Goal: Task Accomplishment & Management: Use online tool/utility

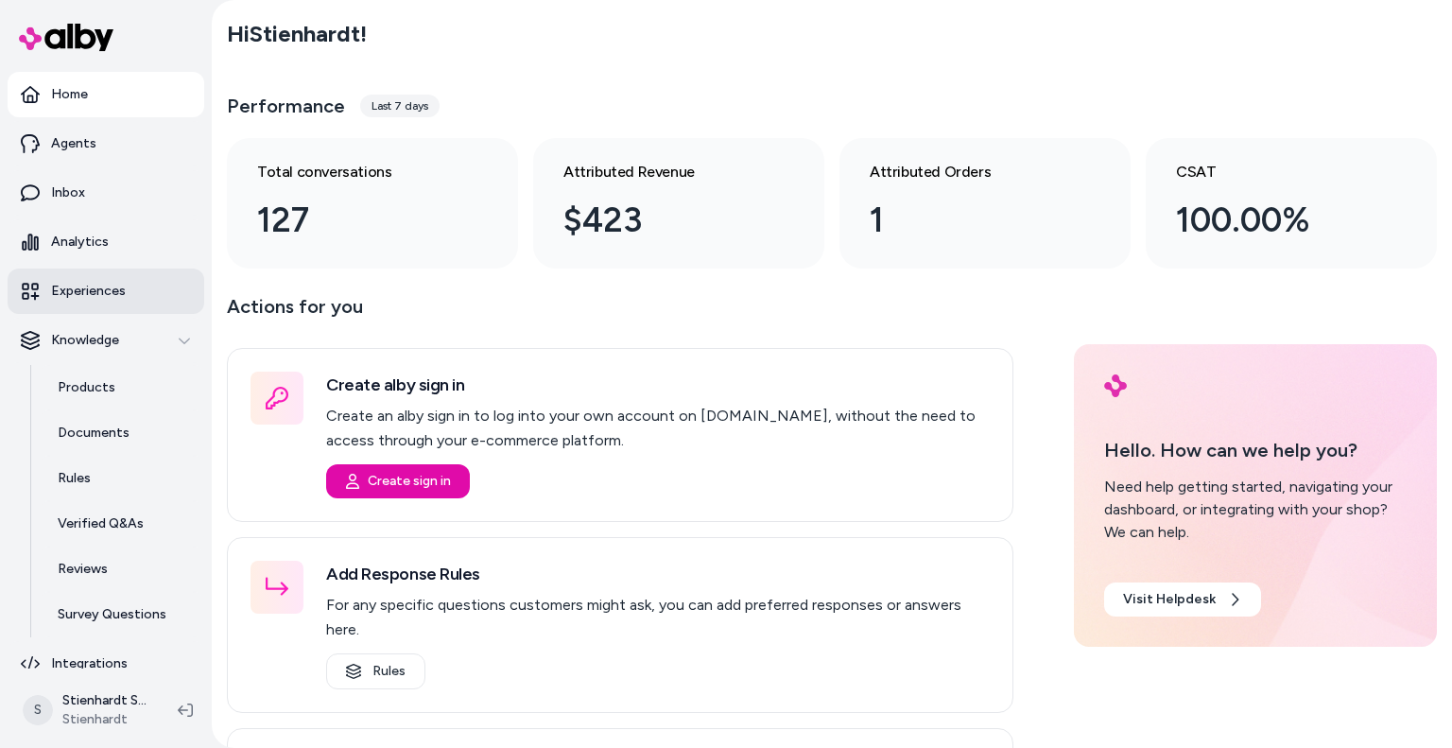
click at [102, 302] on link "Experiences" at bounding box center [106, 290] width 197 height 45
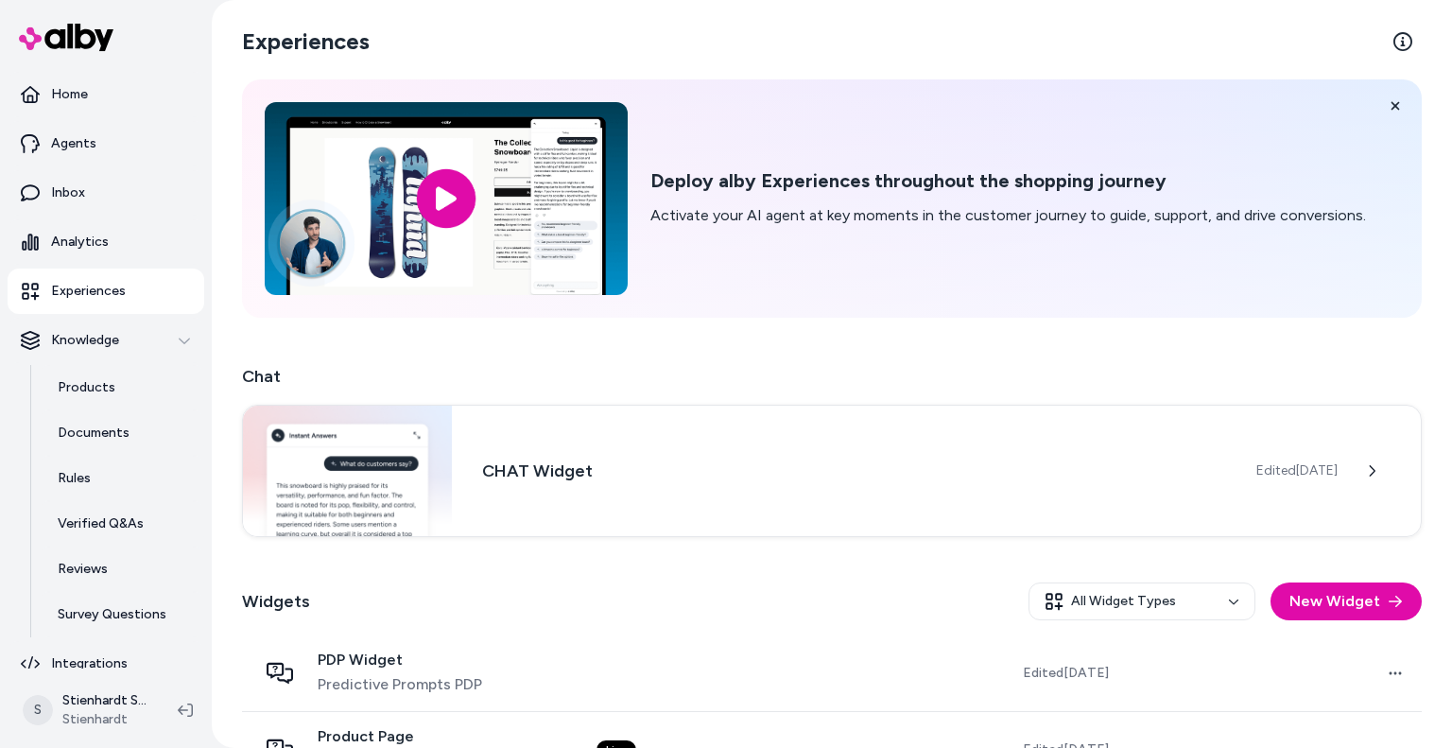
scroll to position [130, 0]
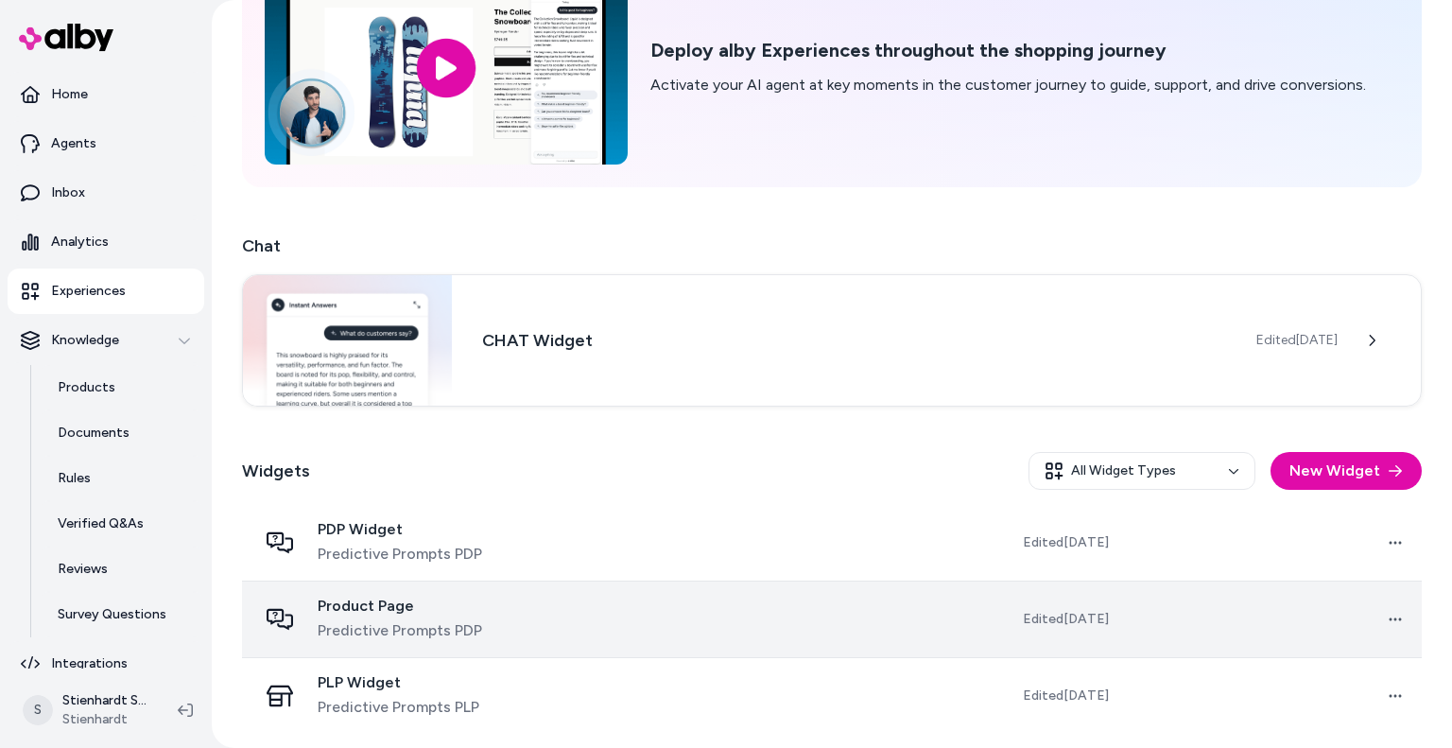
click at [474, 622] on span "Predictive Prompts PDP" at bounding box center [400, 630] width 164 height 23
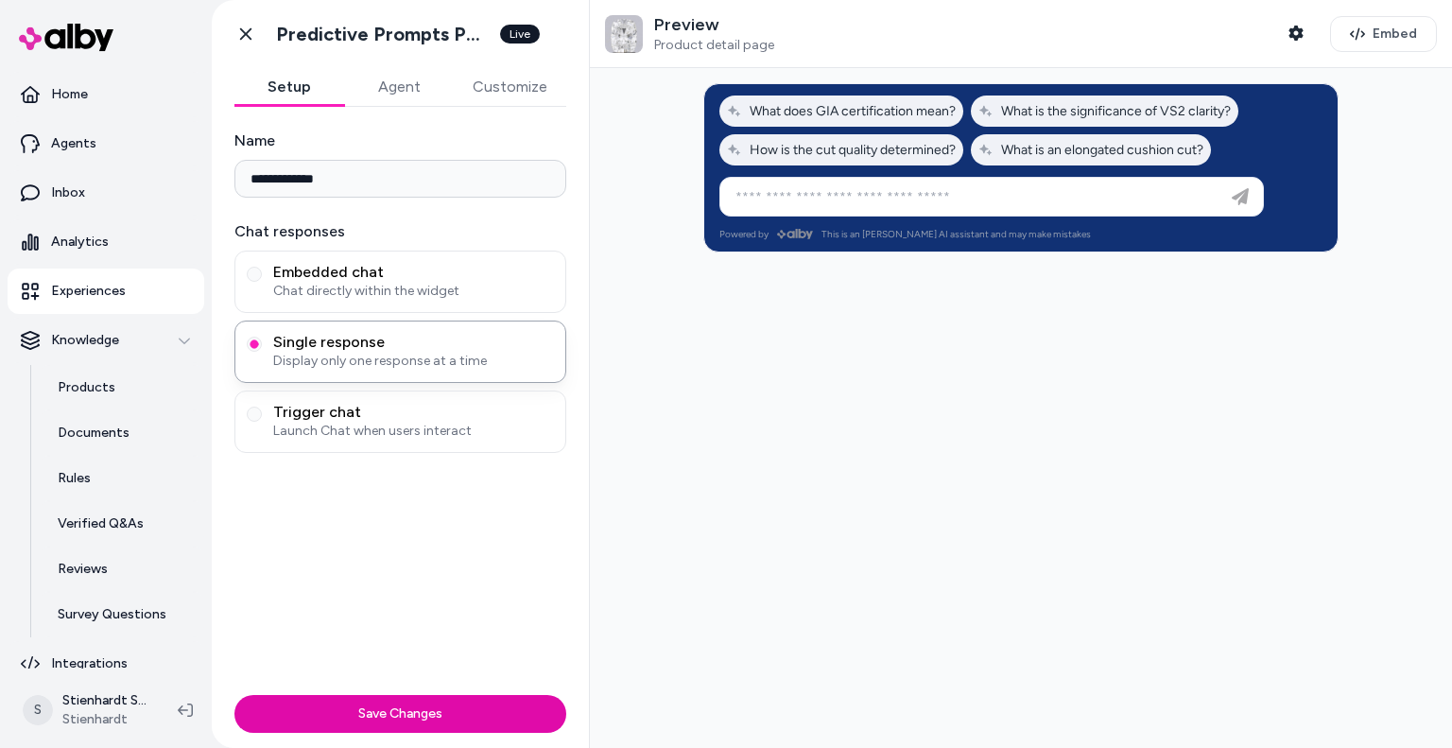
click at [424, 86] on button "Agent" at bounding box center [399, 87] width 110 height 38
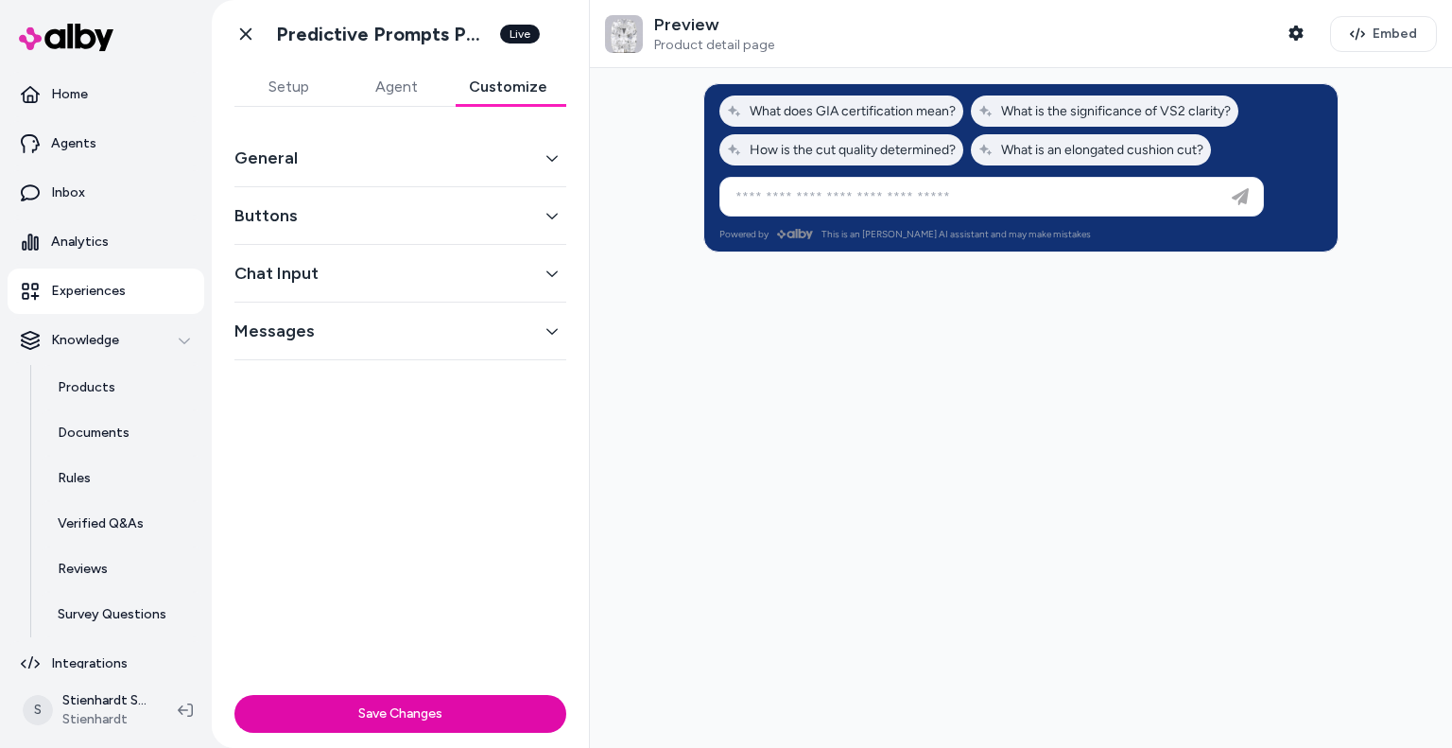
click at [499, 83] on button "Customize" at bounding box center [508, 87] width 116 height 38
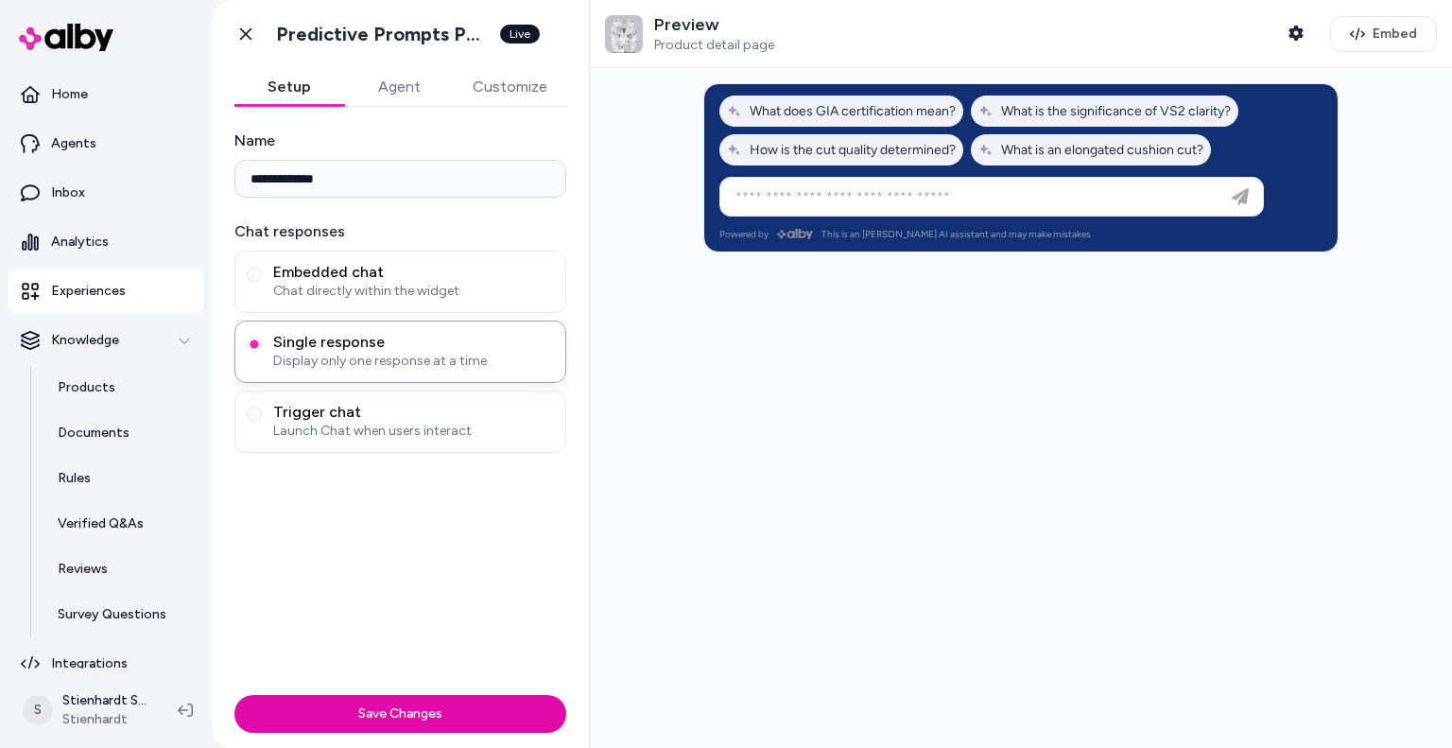
click at [303, 84] on button "Setup" at bounding box center [289, 87] width 110 height 38
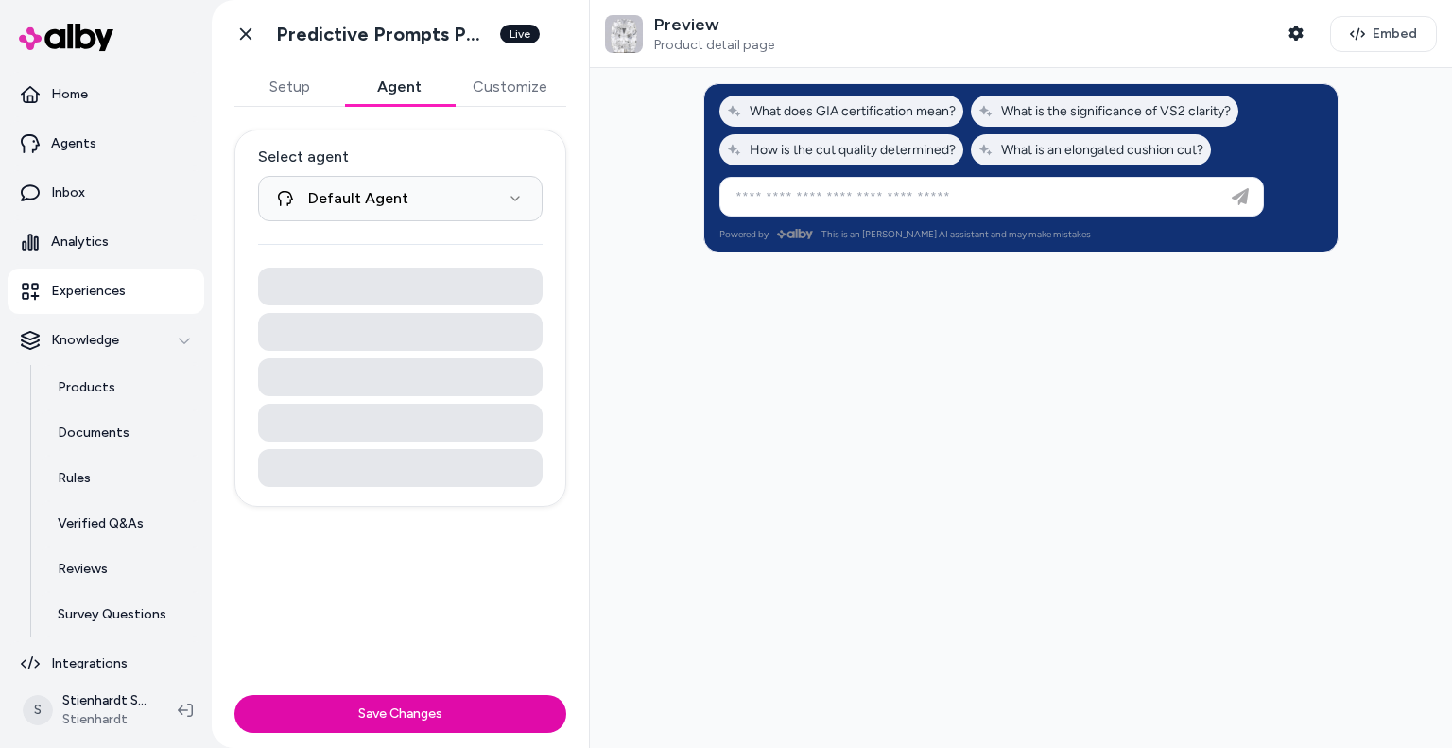
click at [391, 91] on button "Agent" at bounding box center [399, 87] width 110 height 38
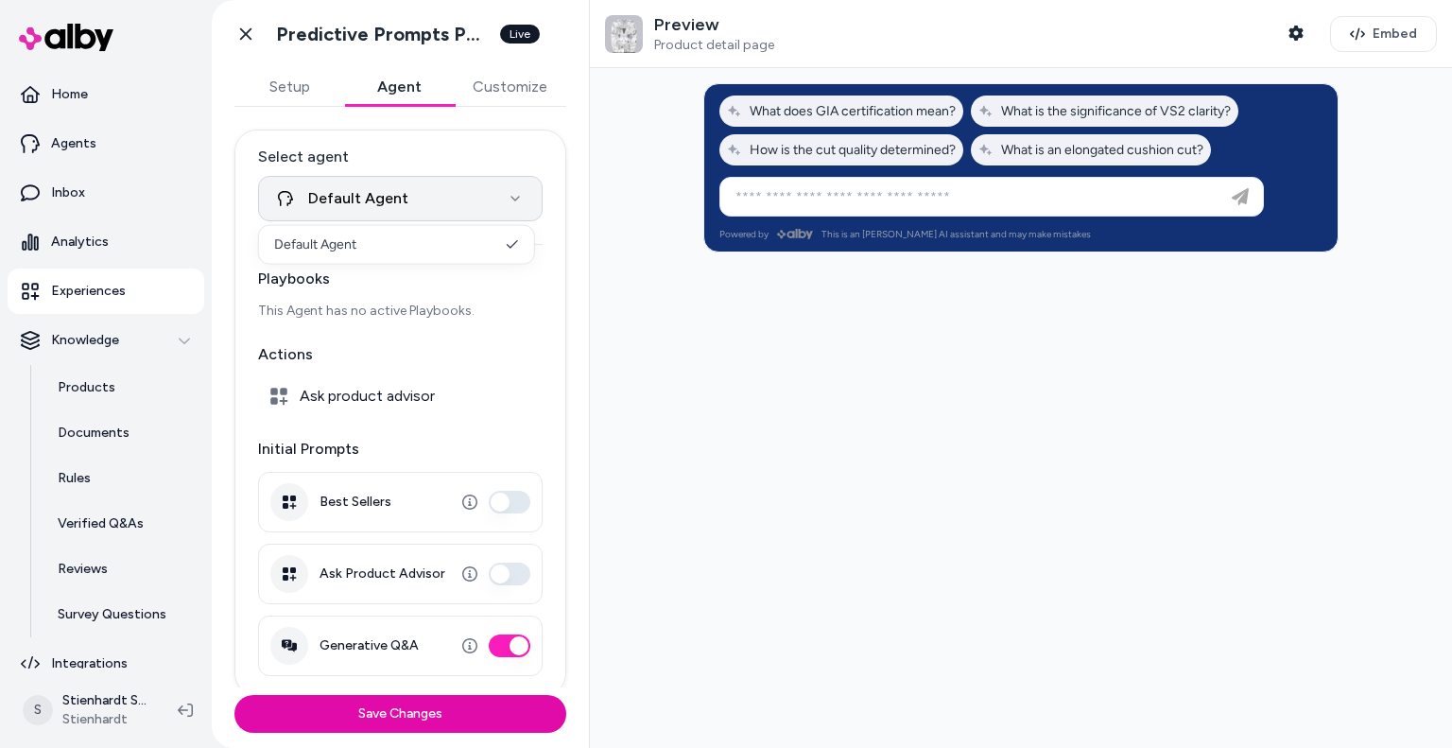
click at [480, 211] on html "**********" at bounding box center [726, 374] width 1452 height 748
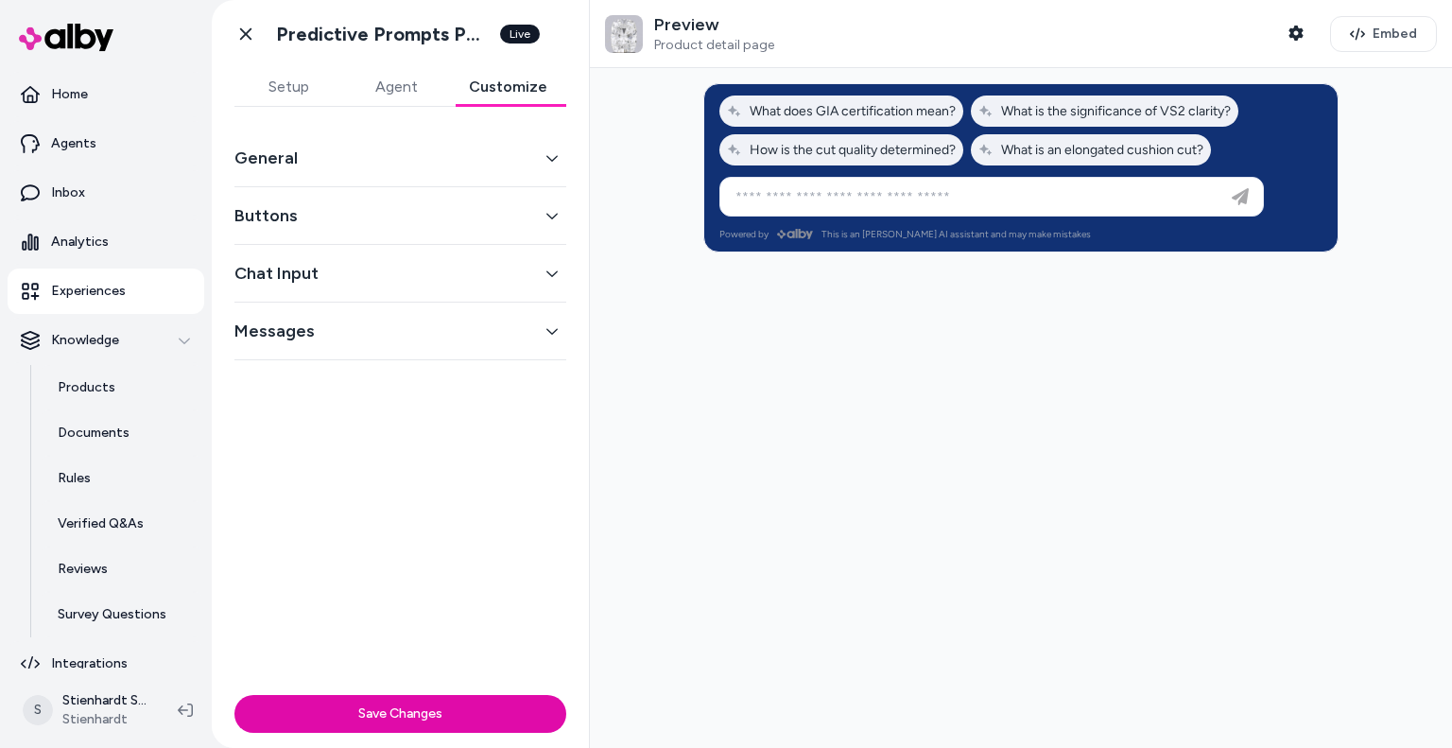
click at [504, 97] on button "Customize" at bounding box center [508, 87] width 116 height 38
click at [476, 154] on button "General" at bounding box center [400, 158] width 332 height 26
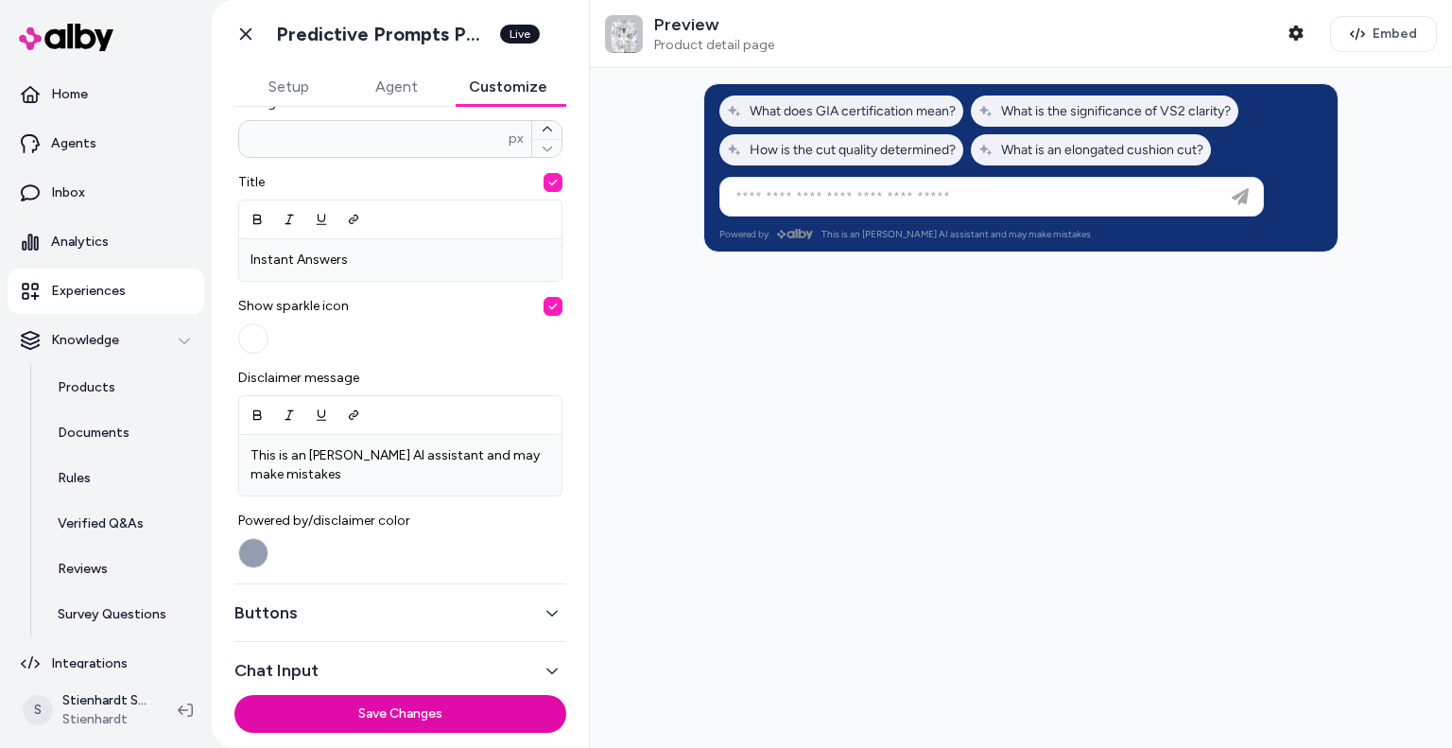
scroll to position [629, 0]
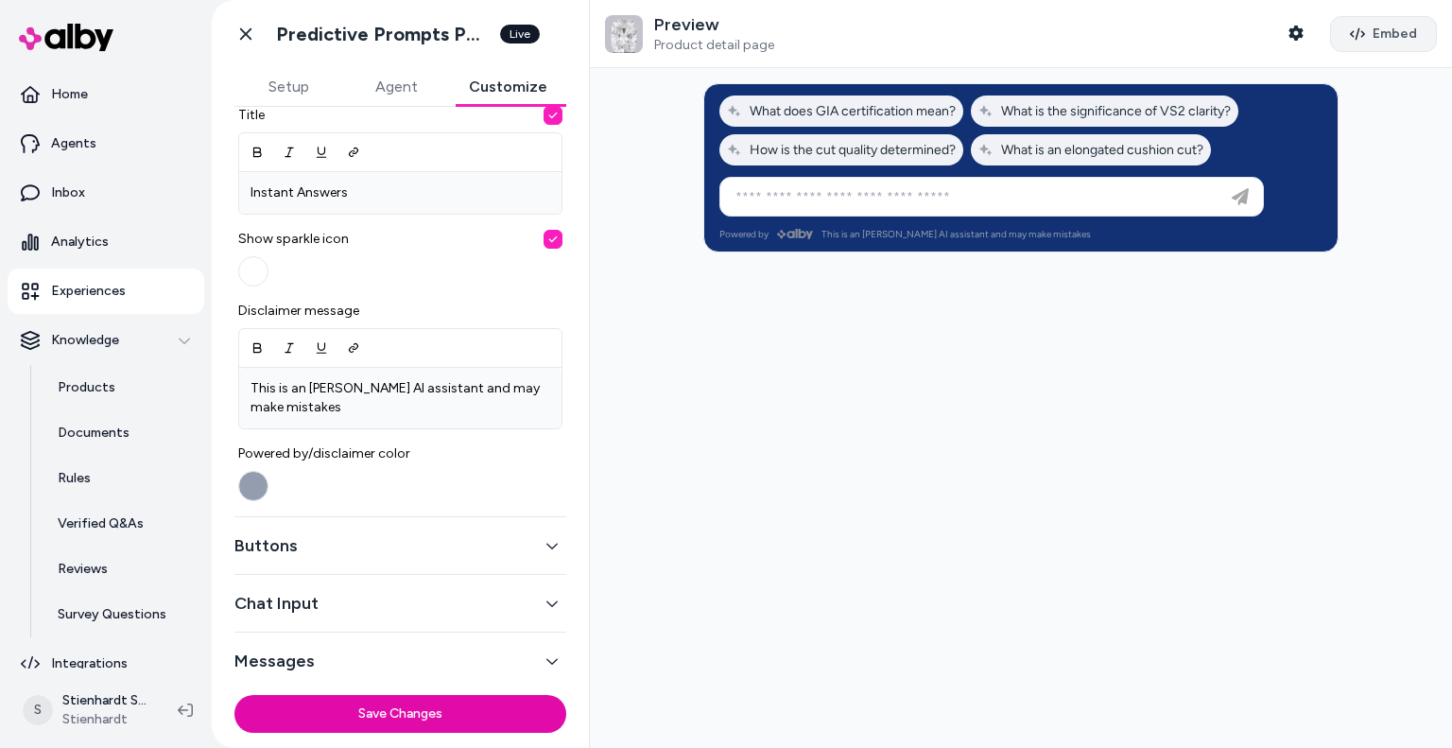
click at [1382, 30] on span "Embed" at bounding box center [1395, 34] width 44 height 19
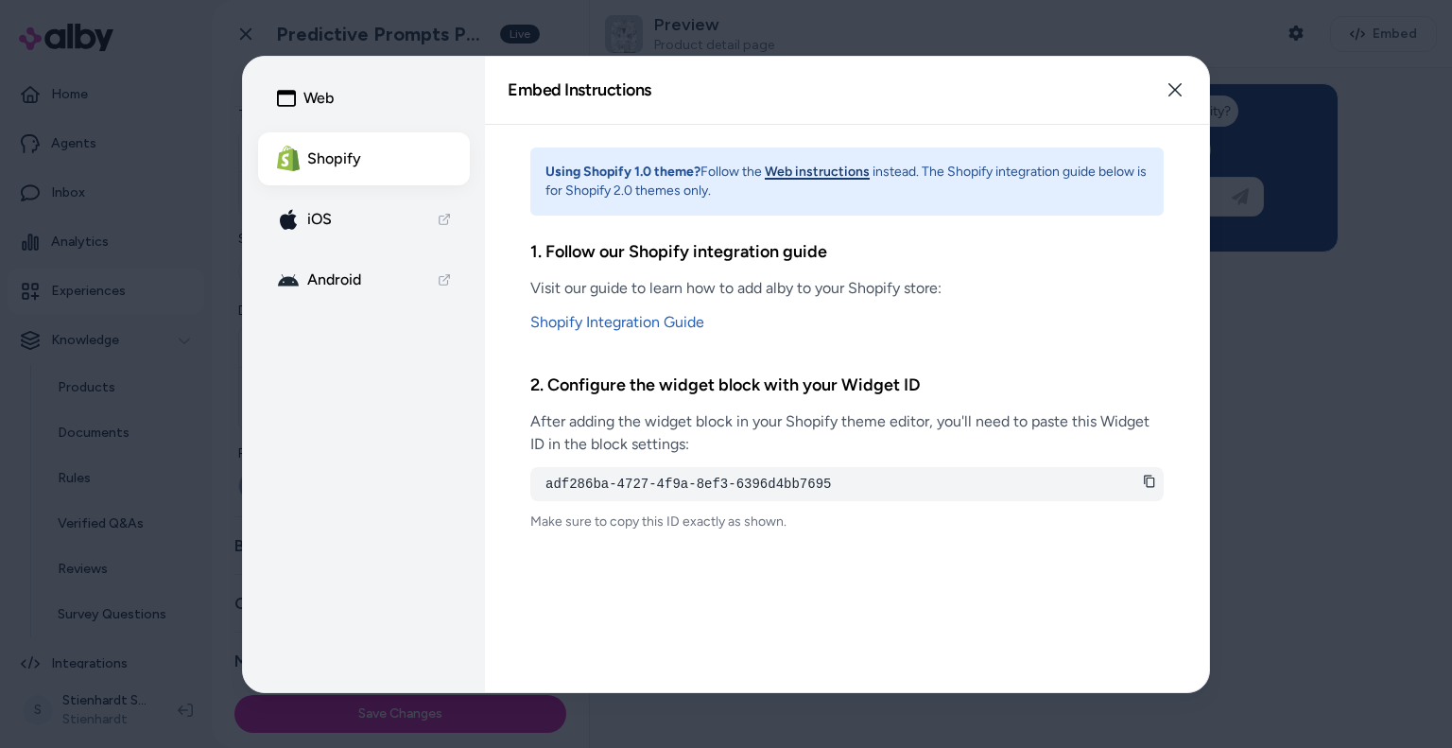
click at [1156, 486] on div "adf286ba-4727-4f9a-8ef3-6396d4bb7695" at bounding box center [846, 484] width 633 height 34
click at [1150, 486] on icon at bounding box center [1149, 481] width 13 height 13
click at [1150, 481] on icon at bounding box center [1149, 481] width 13 height 13
click at [1180, 92] on icon "button" at bounding box center [1175, 89] width 15 height 15
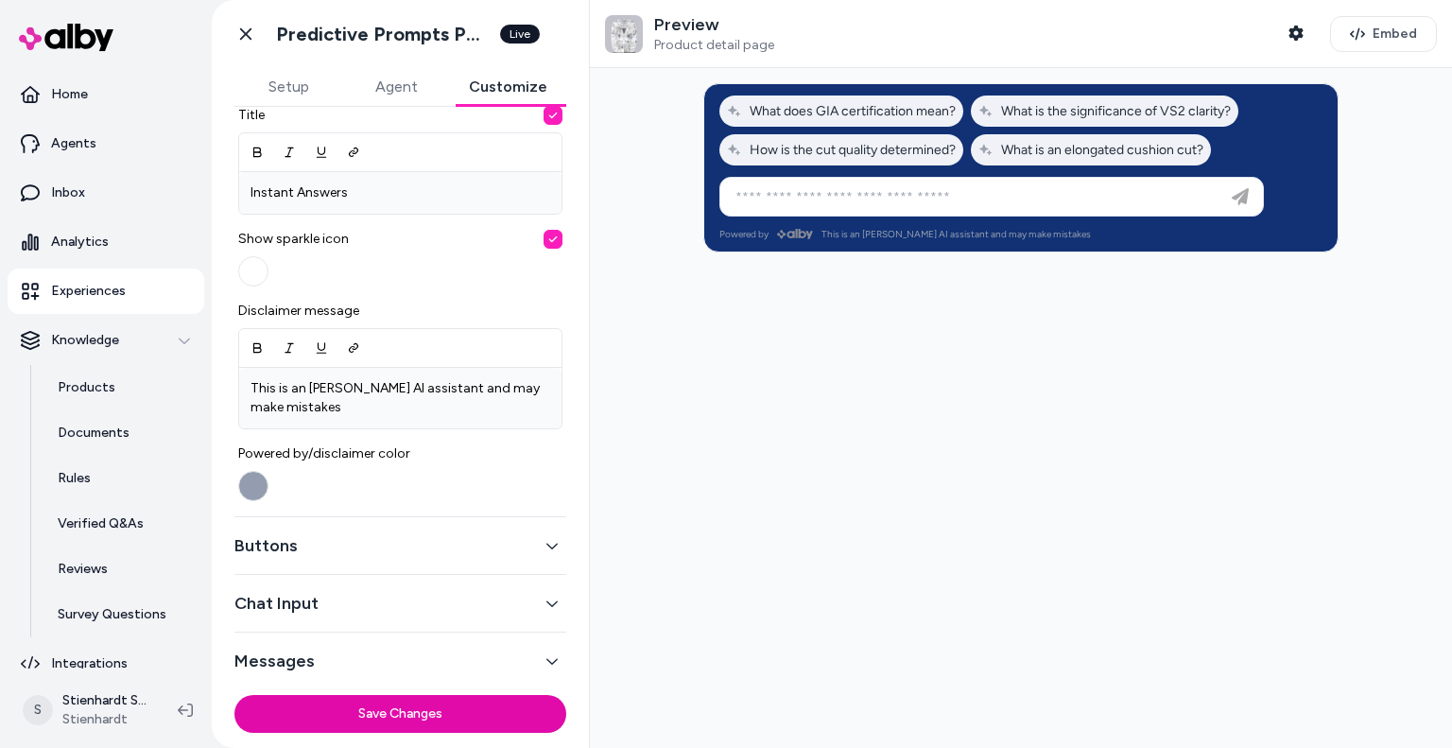
scroll to position [129, 0]
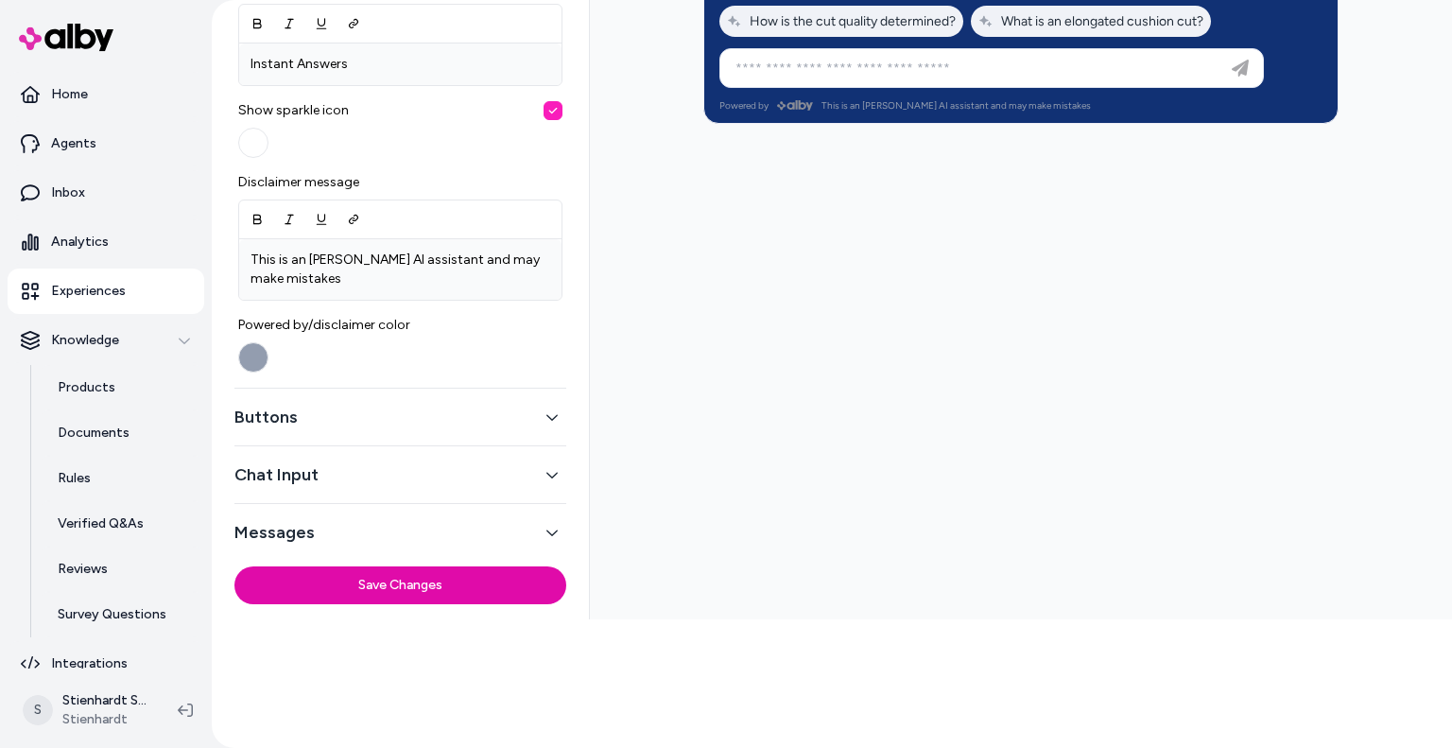
click at [433, 481] on button "Chat Input" at bounding box center [400, 474] width 332 height 26
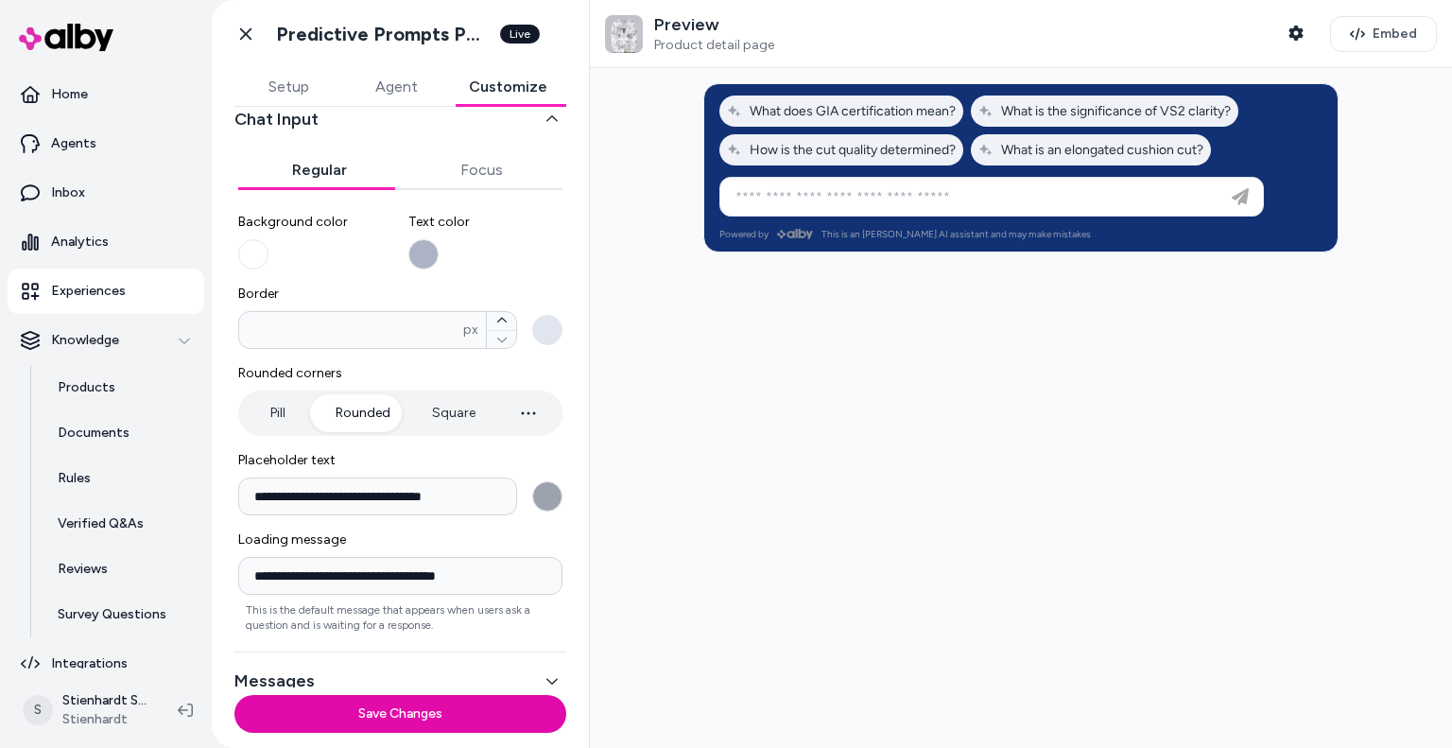
scroll to position [0, 0]
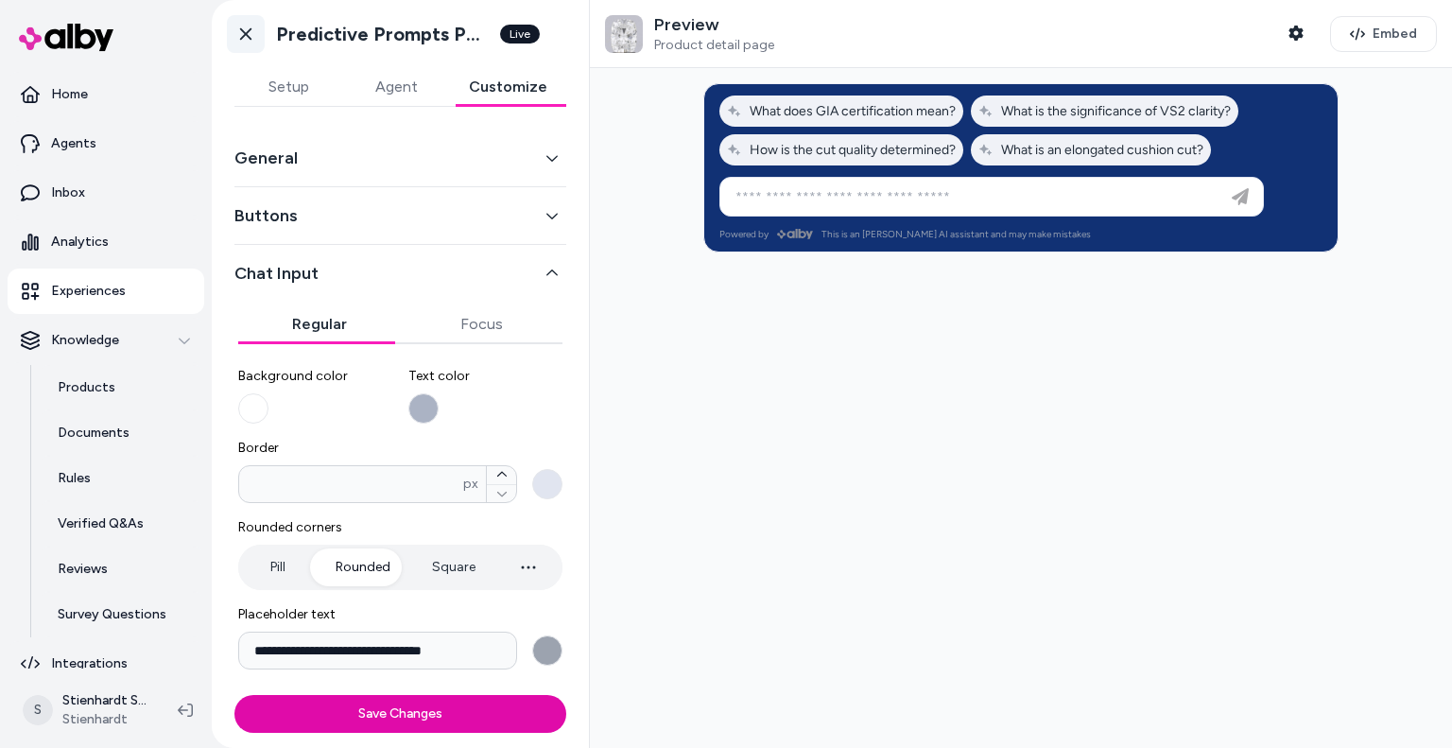
click at [239, 33] on icon at bounding box center [245, 34] width 19 height 19
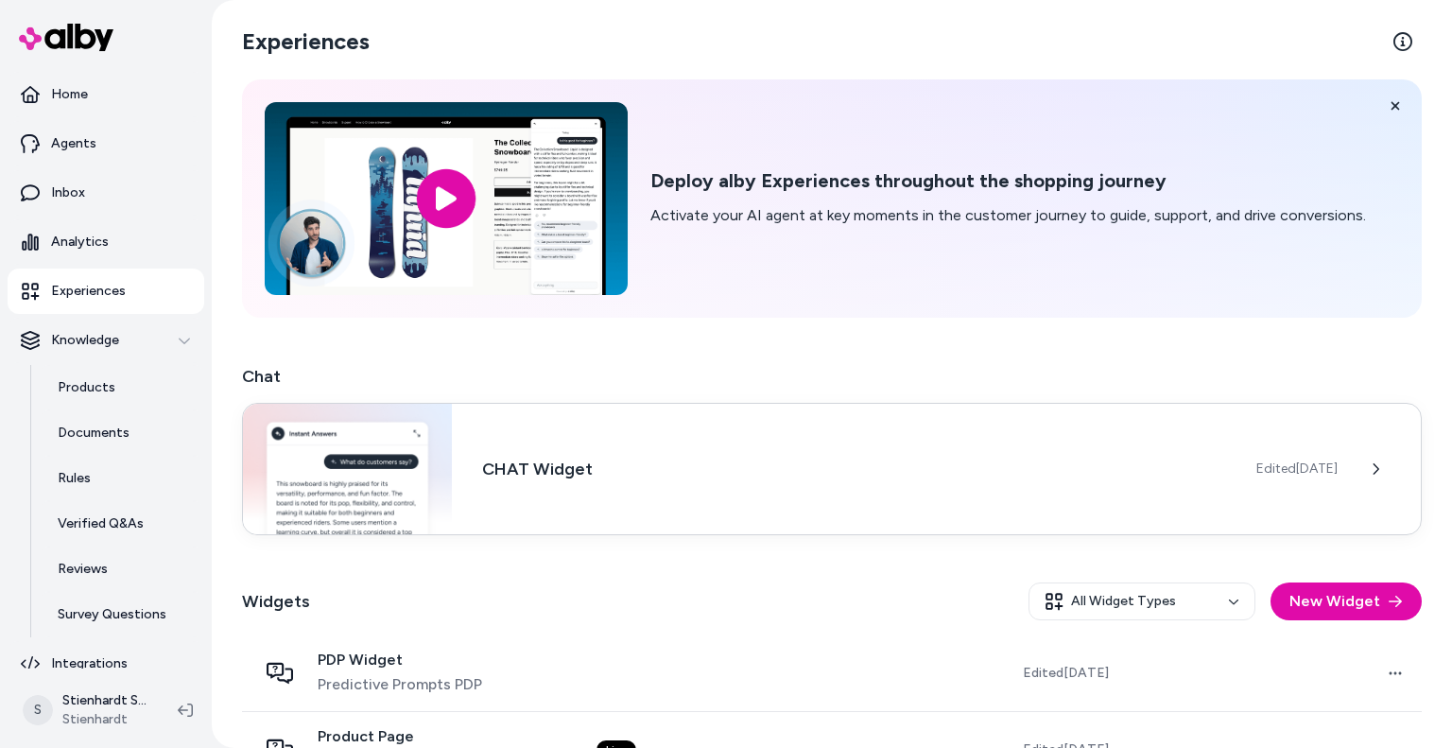
scroll to position [130, 0]
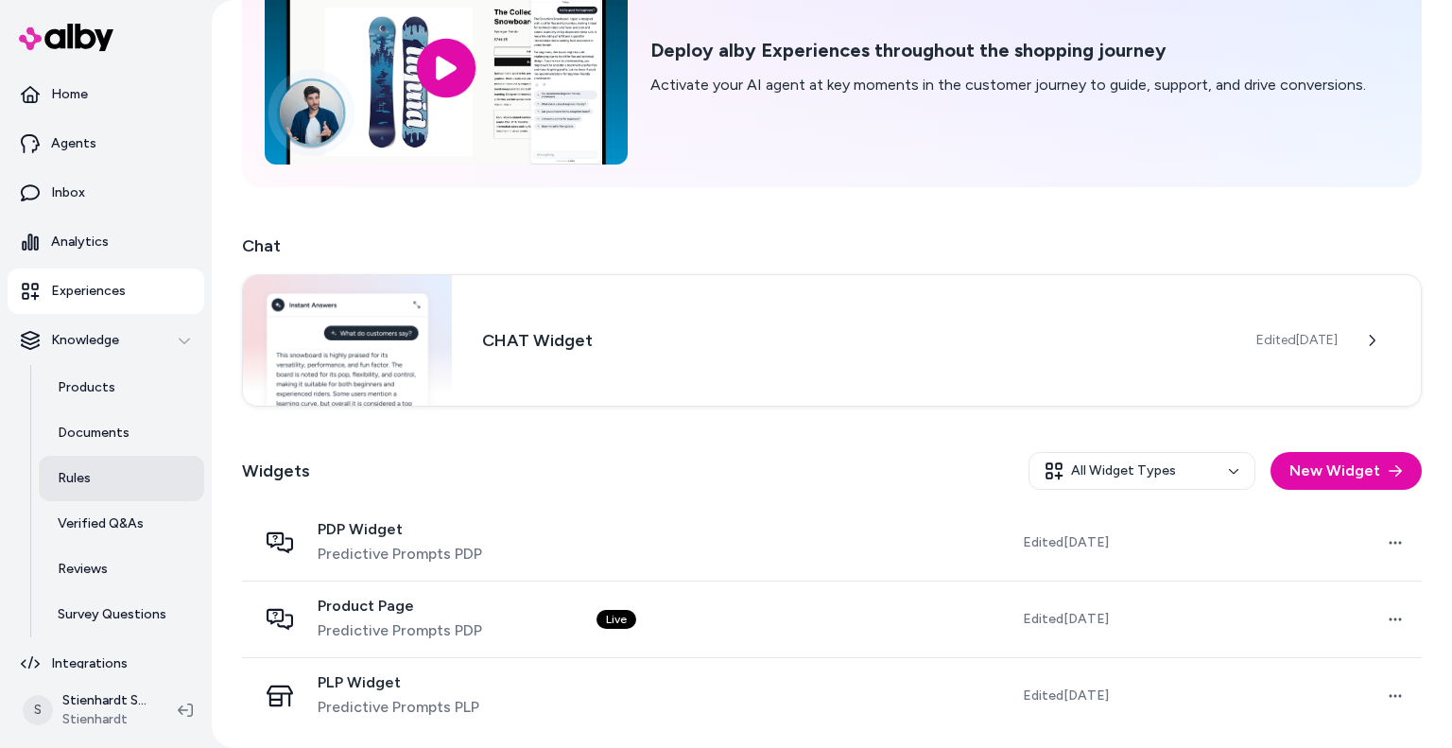
click at [101, 474] on link "Rules" at bounding box center [121, 478] width 165 height 45
